Goal: Task Accomplishment & Management: Manage account settings

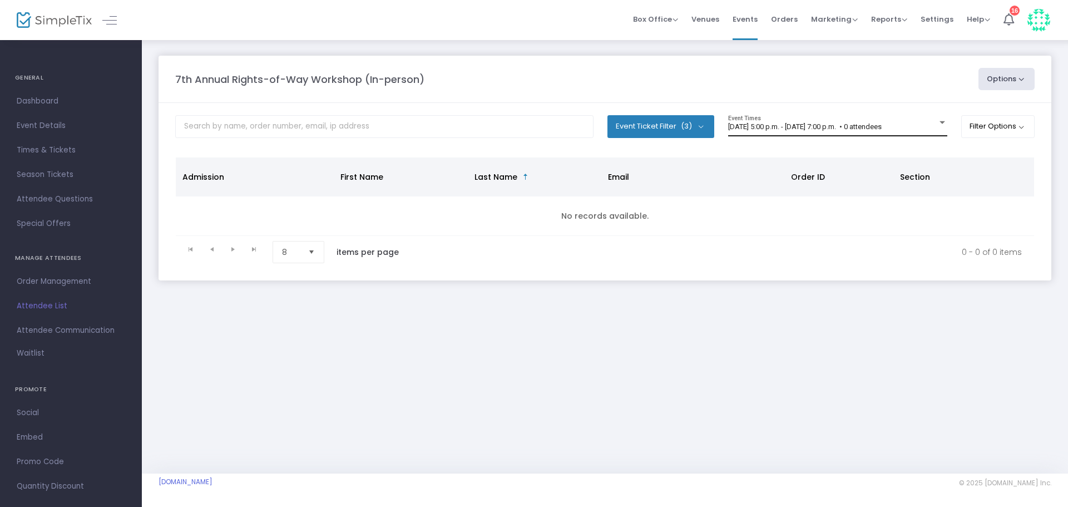
click at [882, 129] on span "[DATE] 5:00 p.m. - [DATE] 7:00 p.m. • 0 attendees" at bounding box center [805, 126] width 154 height 8
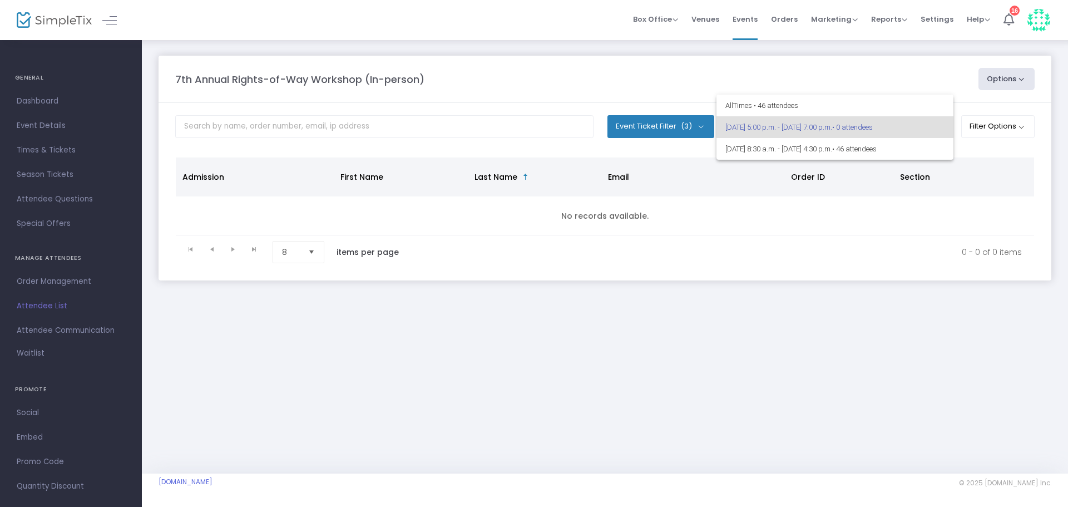
click at [748, 67] on div at bounding box center [534, 253] width 1068 height 507
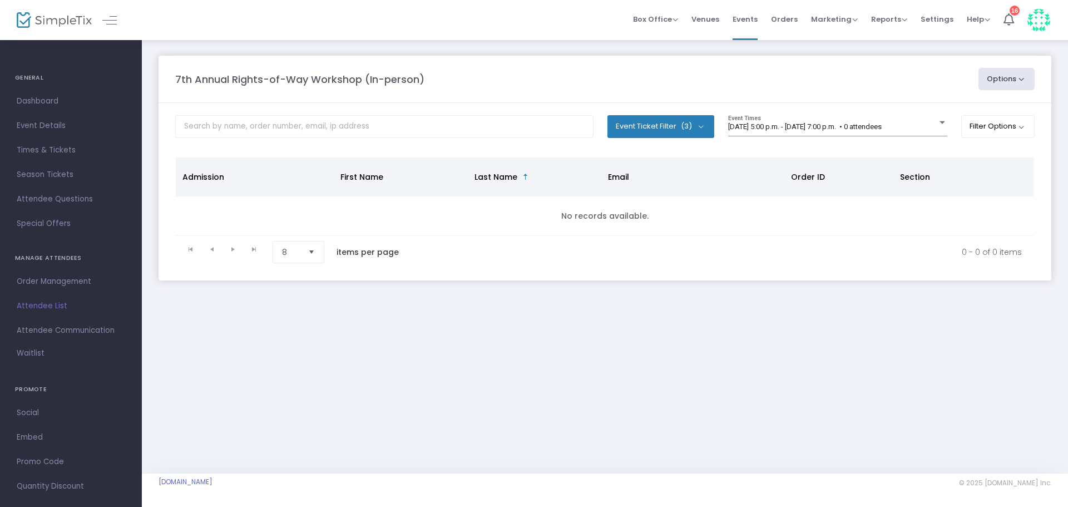
click at [690, 119] on button "Event Ticket Filter (3)" at bounding box center [661, 126] width 107 height 22
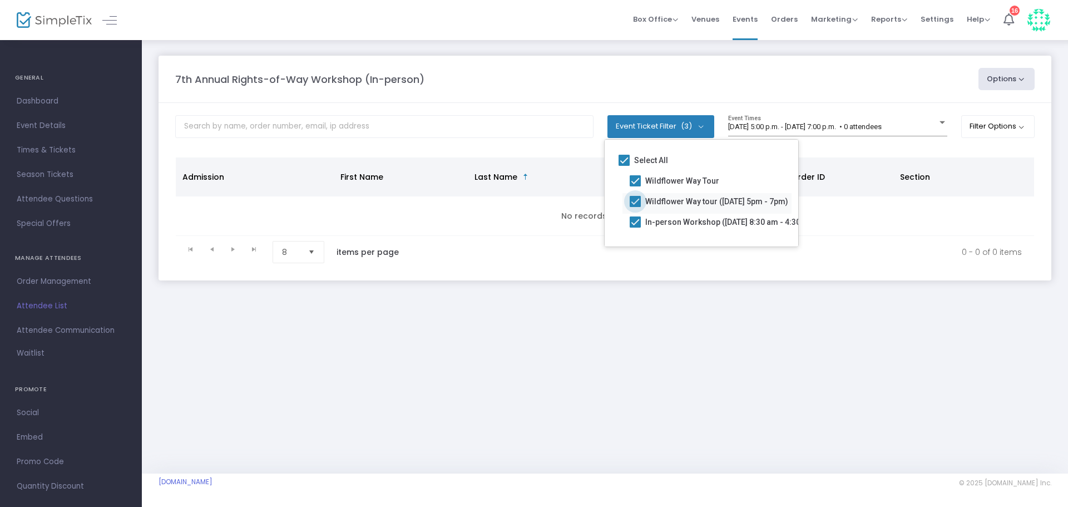
click at [634, 204] on span at bounding box center [635, 201] width 11 height 11
click at [635, 207] on input "Wildflower Way tour ([DATE] 5pm - 7pm)" at bounding box center [635, 207] width 1 height 1
checkbox input "false"
click at [527, 92] on m-panel-header "7th Annual Rights-of-Way Workshop (In-person) Options Export List Print Name Ta…" at bounding box center [605, 79] width 893 height 47
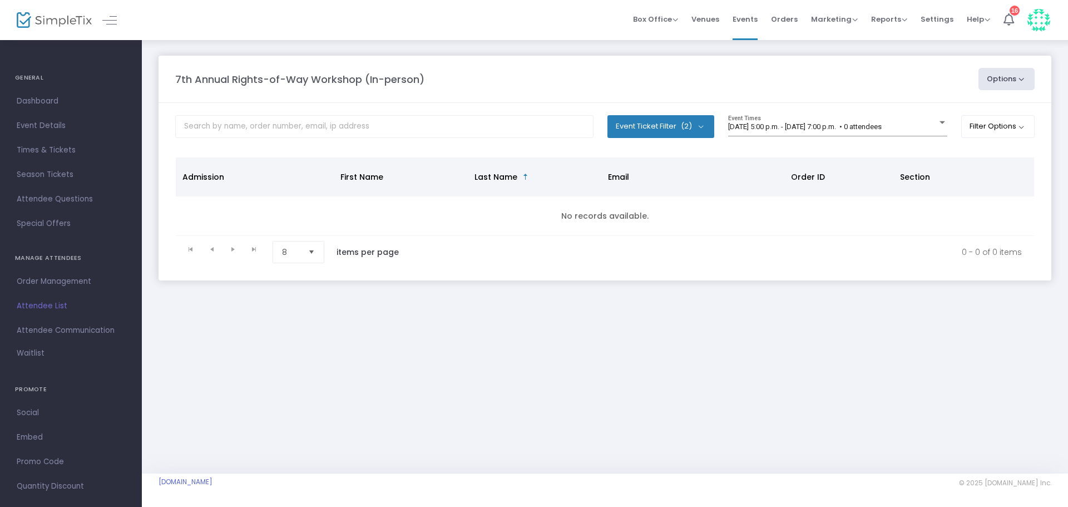
click at [529, 66] on m-panel-header "7th Annual Rights-of-Way Workshop (In-person) Options Export List Print Name Ta…" at bounding box center [605, 79] width 893 height 47
click at [760, 127] on span "[DATE] 5:00 p.m. - [DATE] 7:00 p.m. • 0 attendees" at bounding box center [805, 126] width 154 height 8
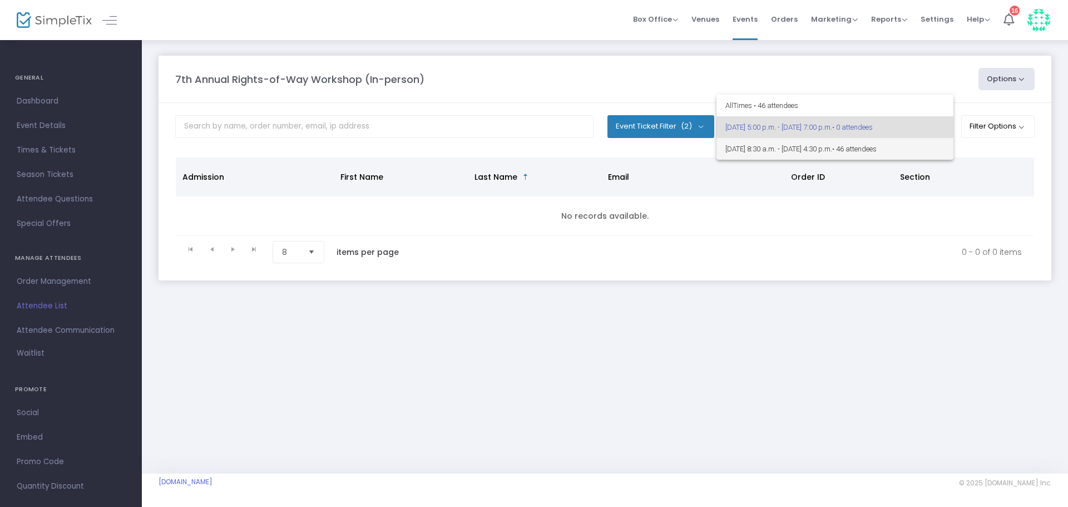
click at [766, 147] on span "[DATE] 8:30 a.m. - [DATE] 4:30 p.m. • 46 attendees" at bounding box center [835, 149] width 219 height 22
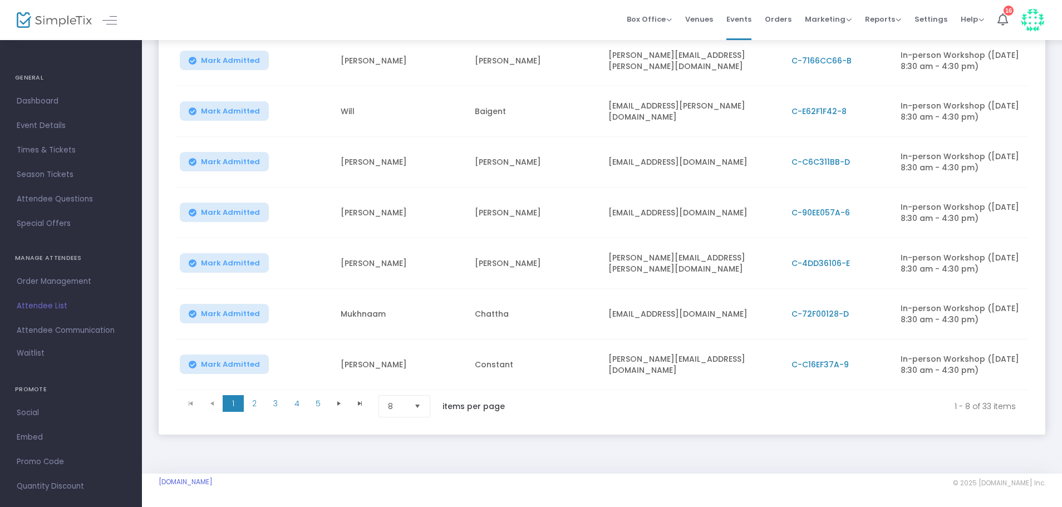
scroll to position [319, 0]
click at [252, 402] on span "2" at bounding box center [254, 403] width 21 height 17
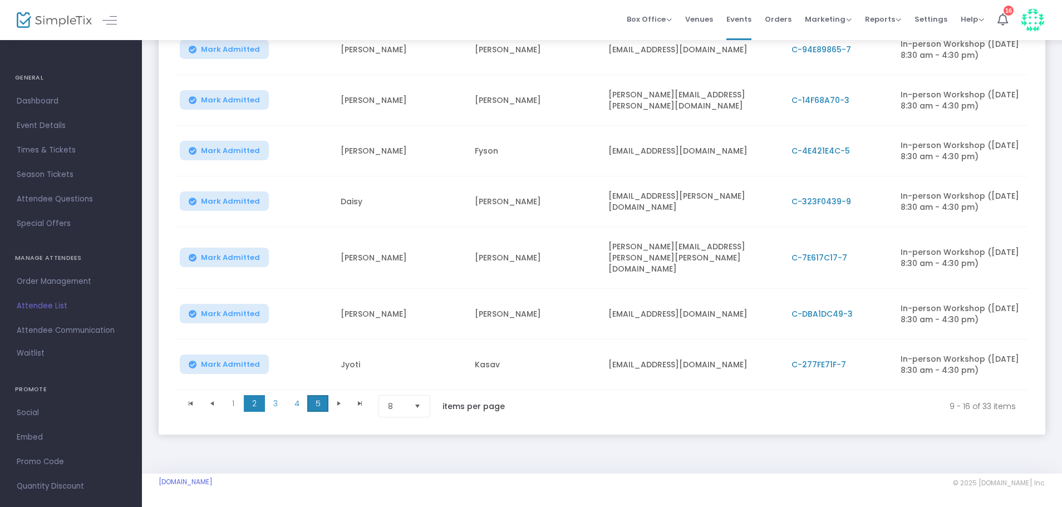
click at [318, 410] on span "5" at bounding box center [317, 403] width 21 height 17
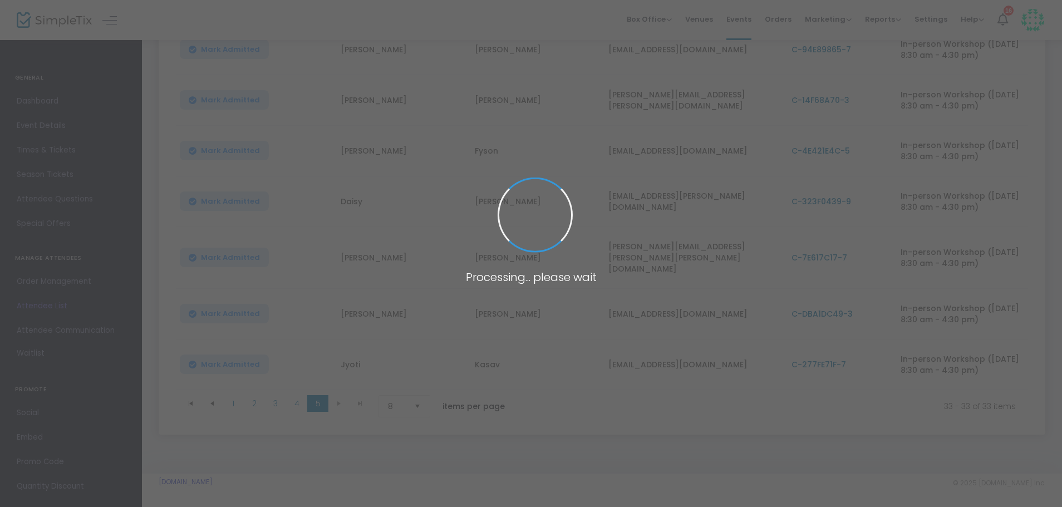
scroll to position [0, 0]
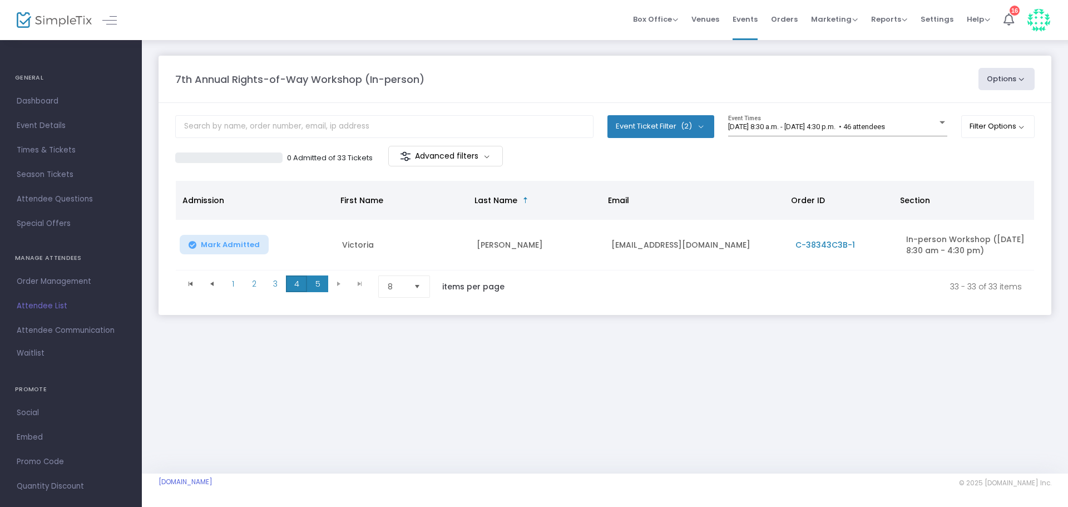
click at [299, 292] on span "4" at bounding box center [296, 283] width 21 height 17
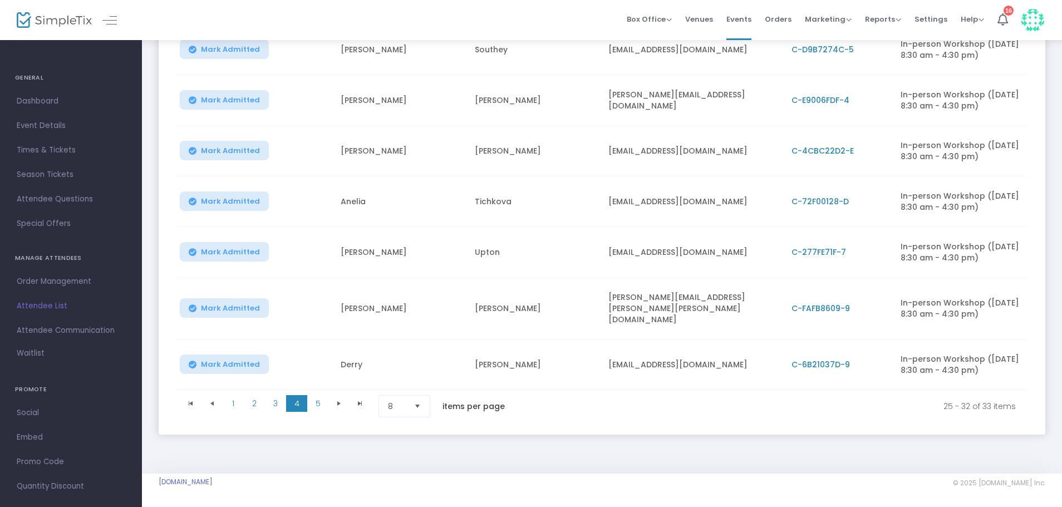
scroll to position [328, 0]
click at [269, 395] on span "3" at bounding box center [275, 403] width 21 height 17
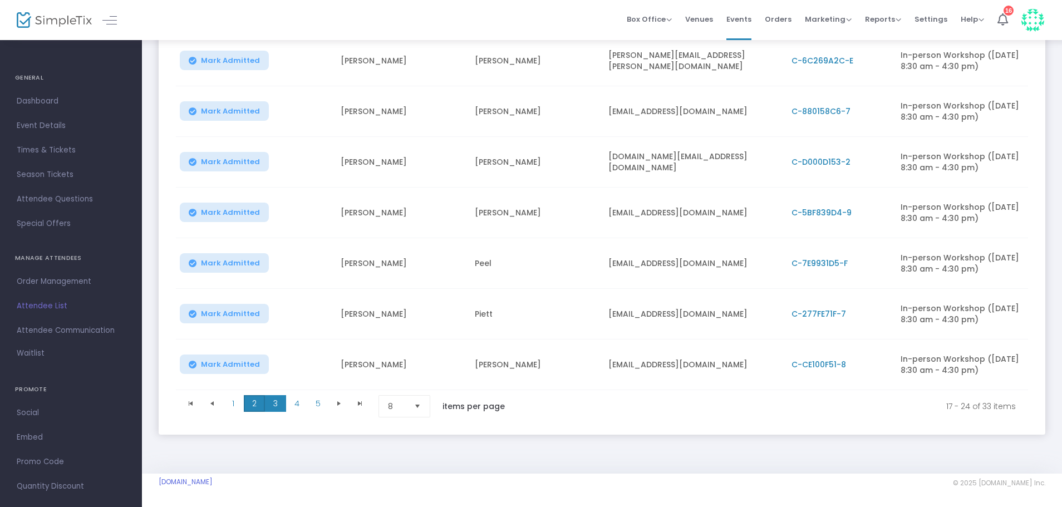
click at [252, 401] on span "2" at bounding box center [254, 403] width 21 height 17
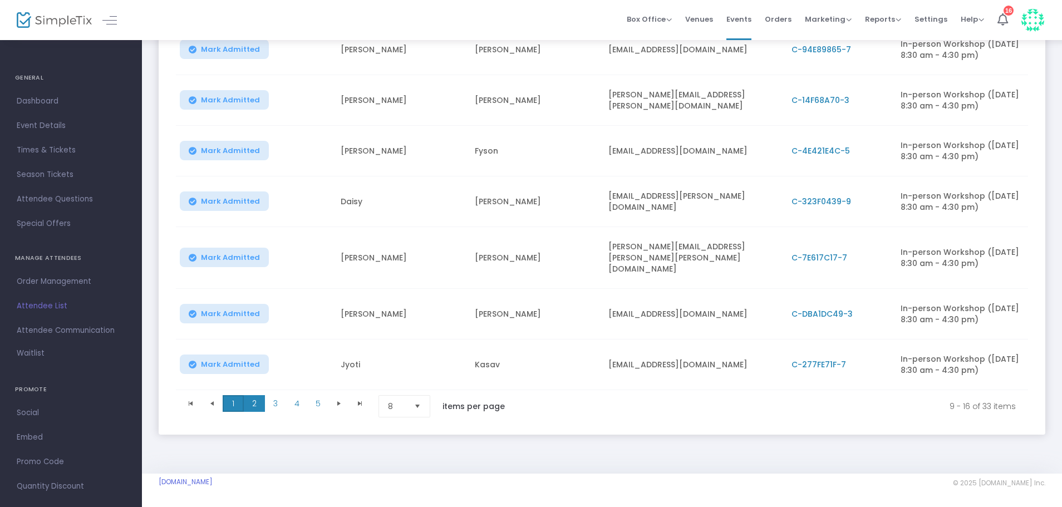
click at [237, 402] on span "1" at bounding box center [233, 403] width 21 height 17
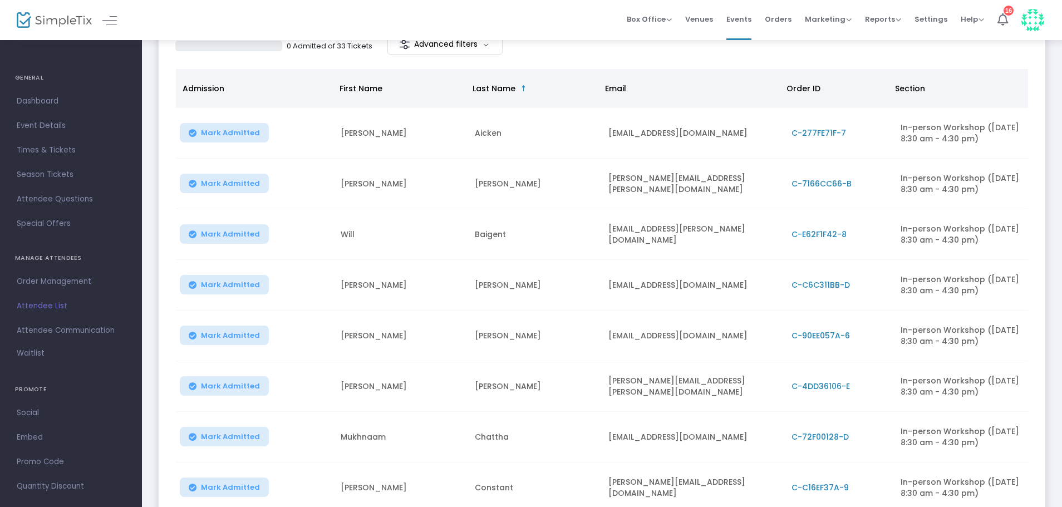
scroll to position [0, 0]
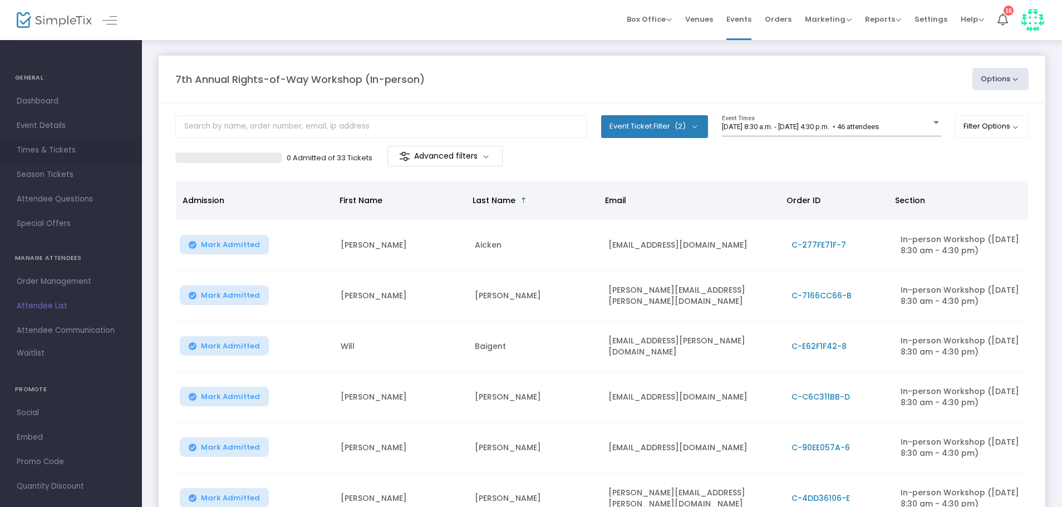
click at [52, 148] on span "Times & Tickets" at bounding box center [71, 150] width 109 height 14
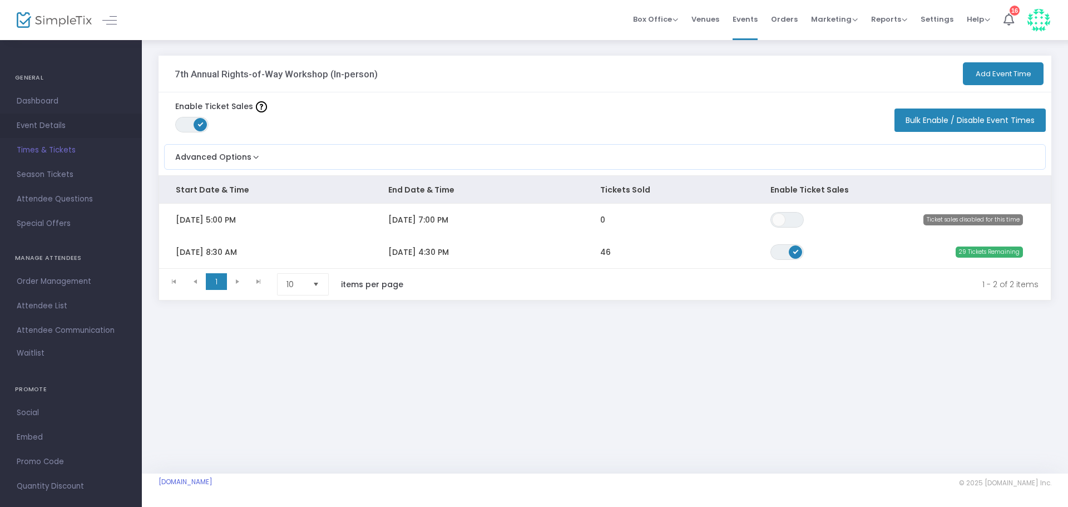
click at [47, 122] on span "Event Details" at bounding box center [71, 126] width 109 height 14
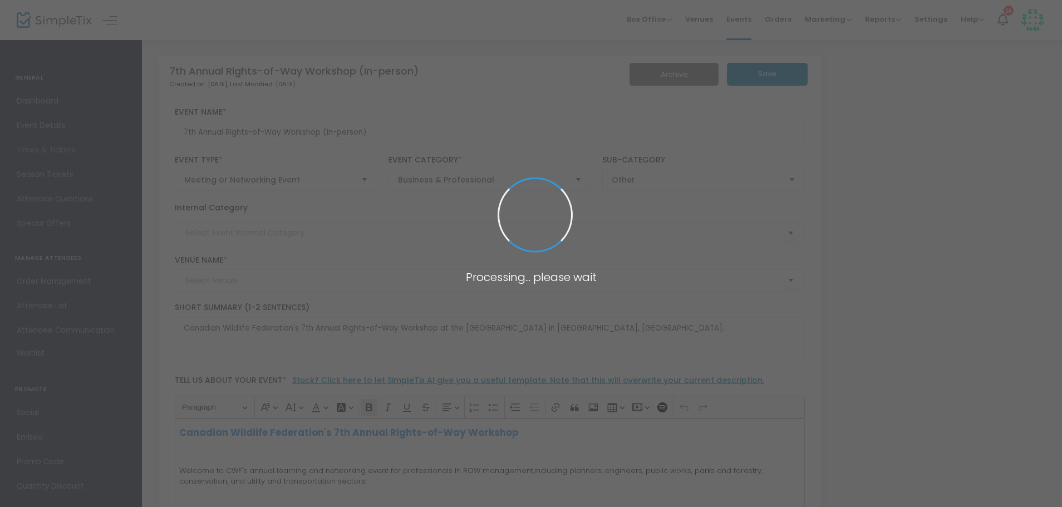
type input "[GEOGRAPHIC_DATA]"
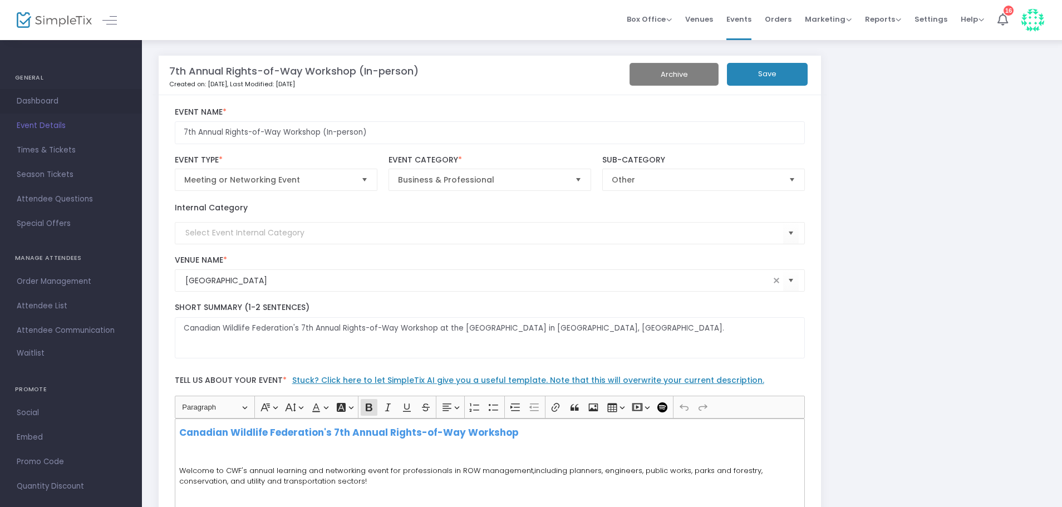
click at [53, 107] on span "Dashboard" at bounding box center [71, 101] width 109 height 14
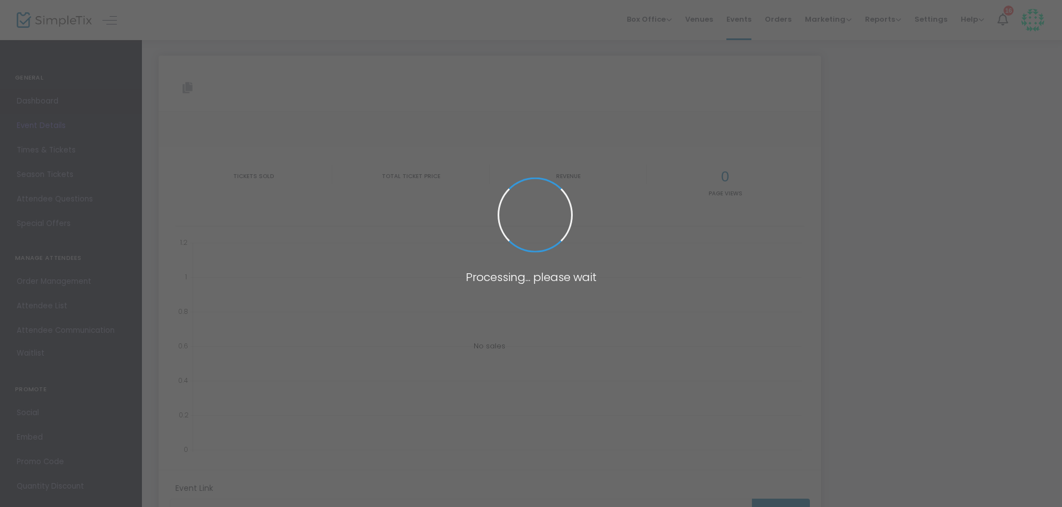
type input "[URL][DOMAIN_NAME]"
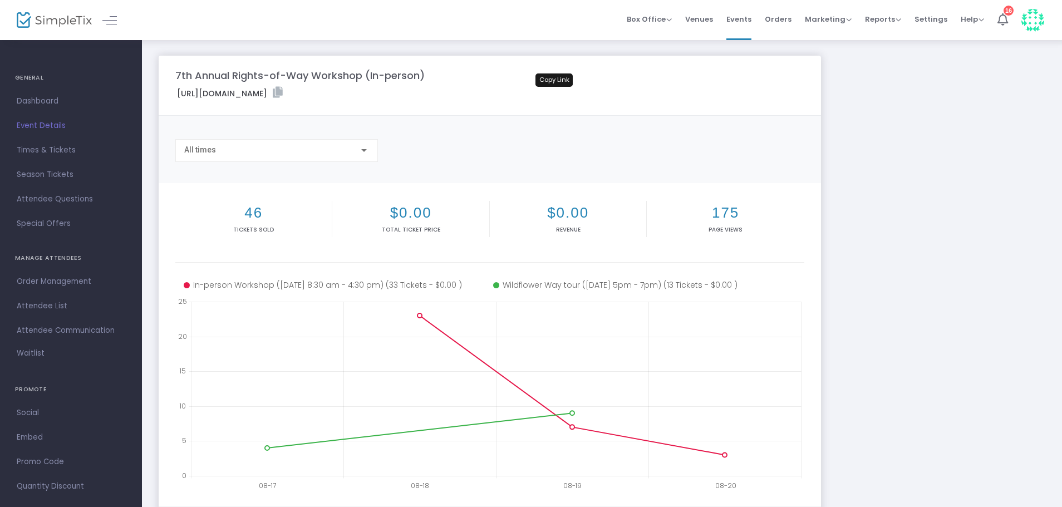
click at [283, 90] on icon at bounding box center [278, 92] width 10 height 11
